Goal: Transaction & Acquisition: Subscribe to service/newsletter

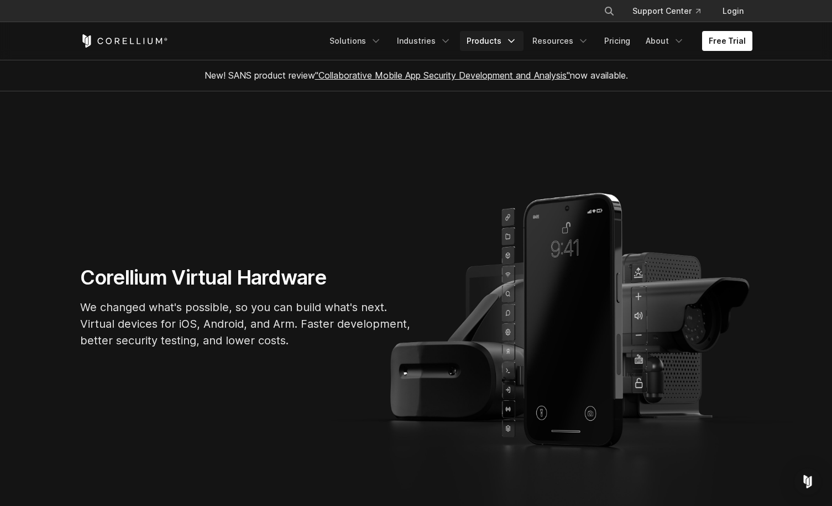
click at [485, 39] on link "Products" at bounding box center [492, 41] width 64 height 20
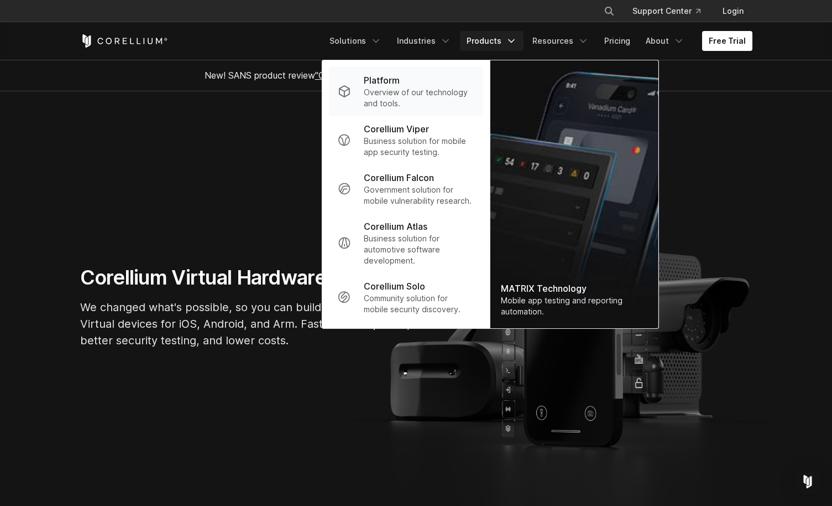
click at [465, 75] on div "Platform" at bounding box center [419, 80] width 110 height 13
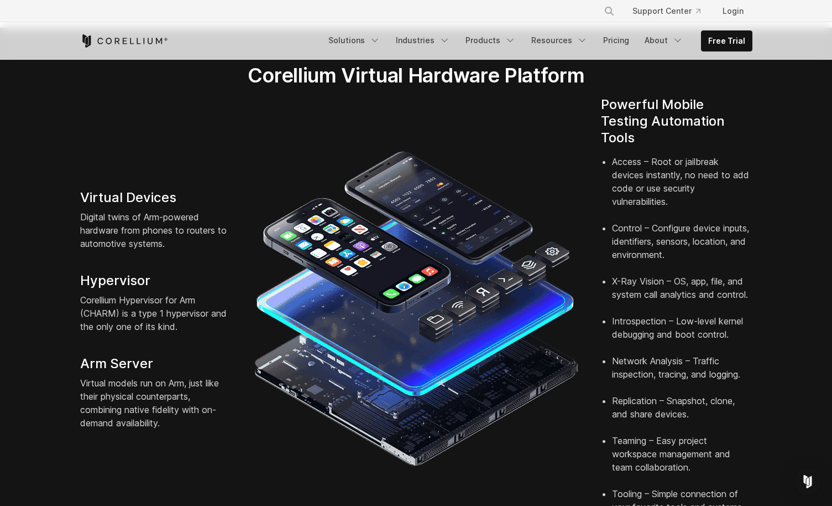
scroll to position [443, 0]
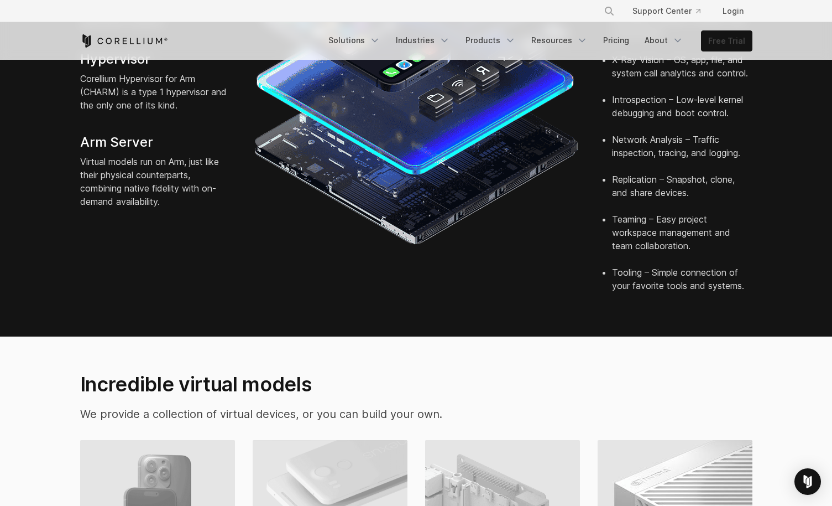
click at [731, 41] on link "Free Trial" at bounding box center [727, 41] width 50 height 20
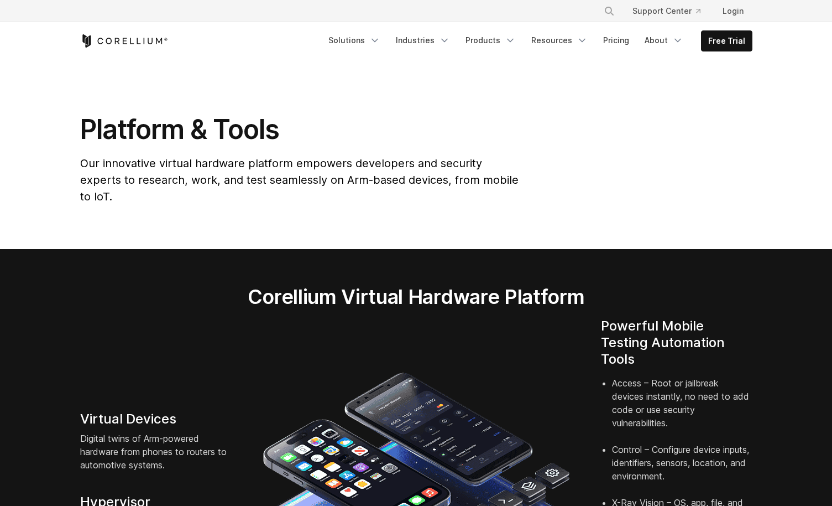
scroll to position [443, 0]
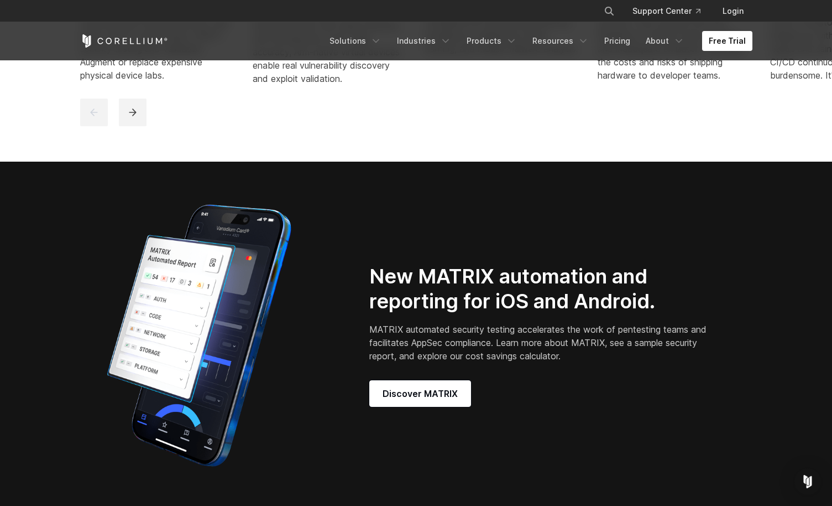
scroll to position [940, 0]
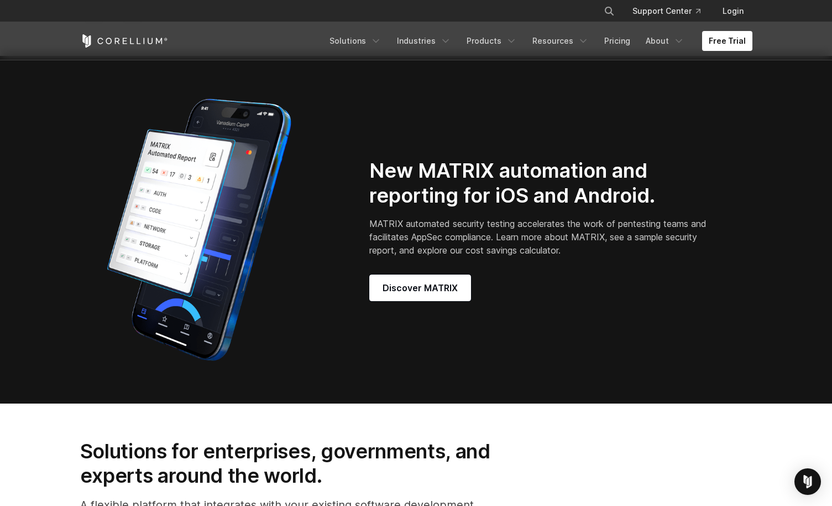
click at [380, 20] on div "× Search our site... Support Center Login" at bounding box center [416, 11] width 673 height 20
click at [365, 28] on div "Free Trial Solutions IoT" at bounding box center [416, 41] width 673 height 38
click at [366, 30] on div "Free Trial Solutions IoT" at bounding box center [416, 41] width 673 height 38
click at [368, 35] on link "Solutions" at bounding box center [355, 41] width 65 height 20
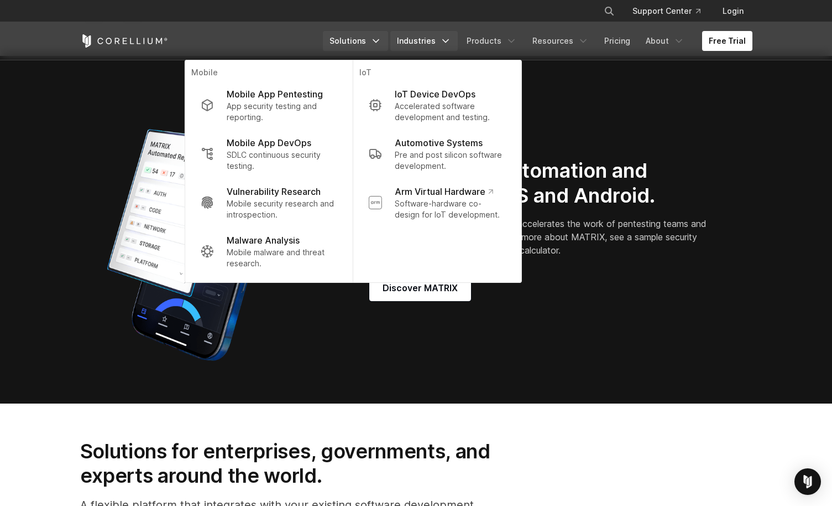
click at [417, 33] on link "Industries" at bounding box center [424, 41] width 67 height 20
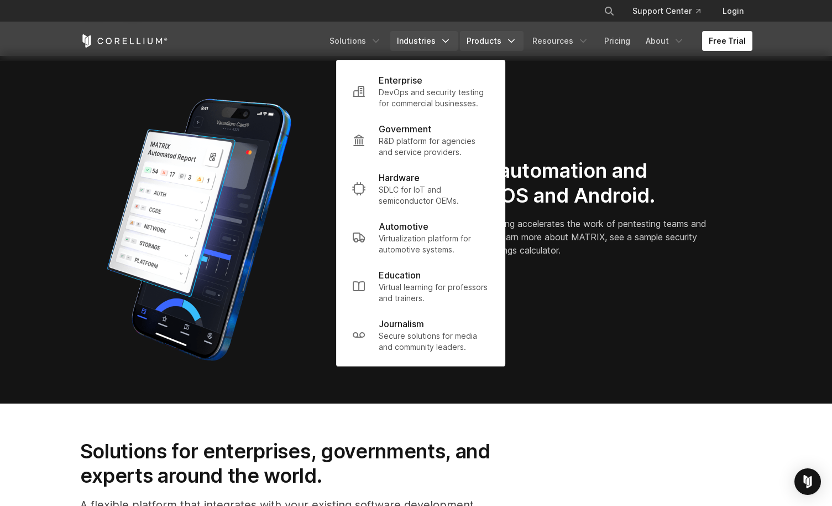
click at [477, 38] on link "Products" at bounding box center [492, 41] width 64 height 20
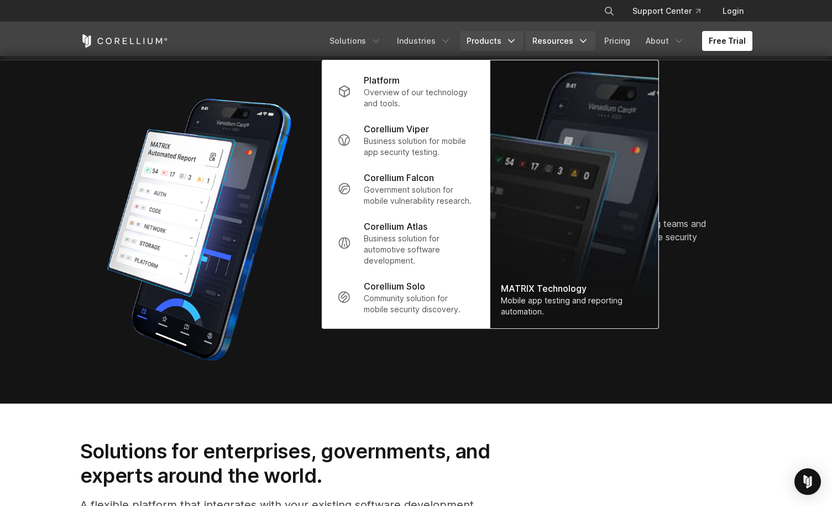
click at [583, 35] on link "Resources" at bounding box center [561, 41] width 70 height 20
